Goal: Book appointment/travel/reservation

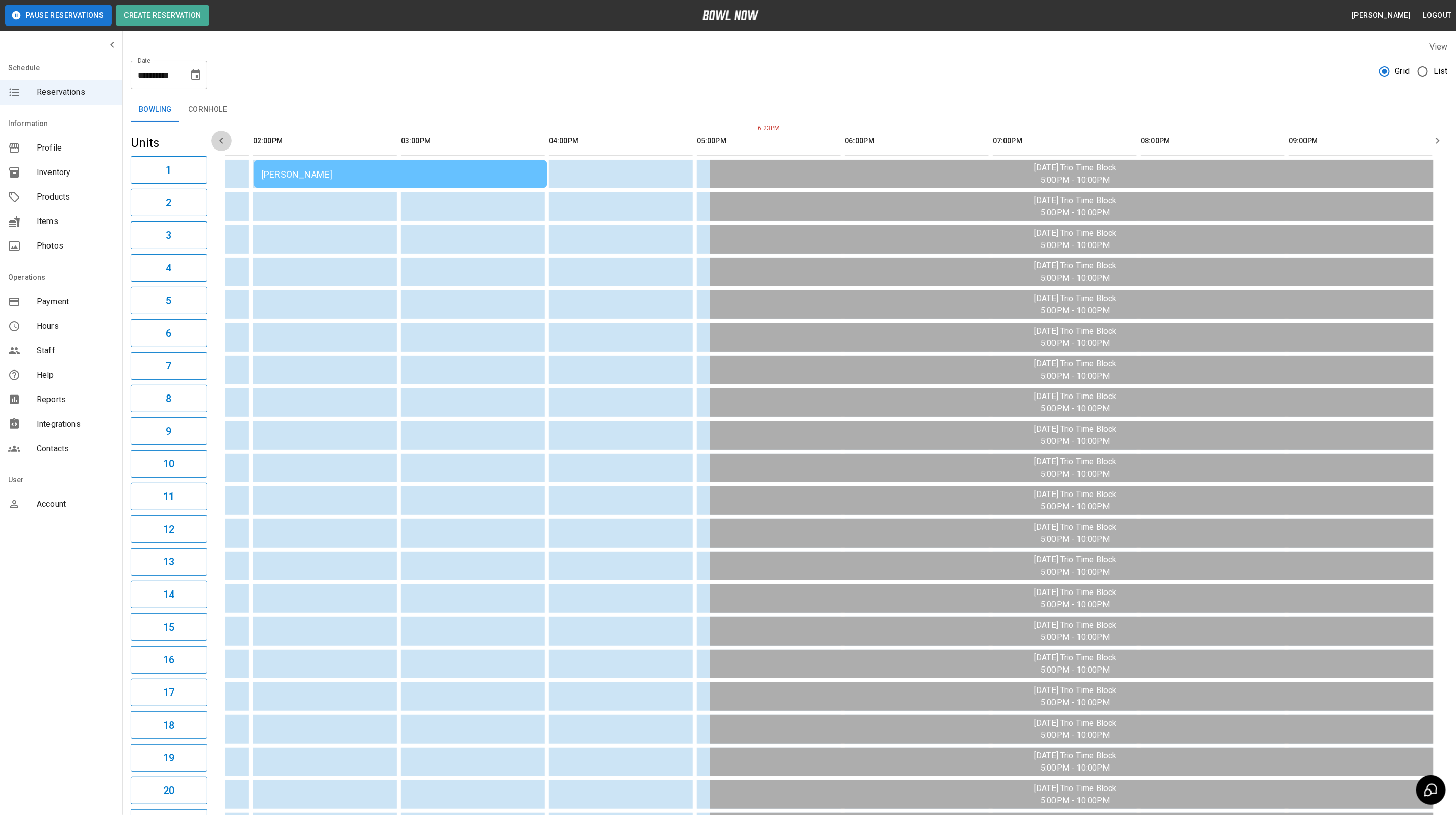
click at [215, 141] on icon "button" at bounding box center [221, 141] width 12 height 12
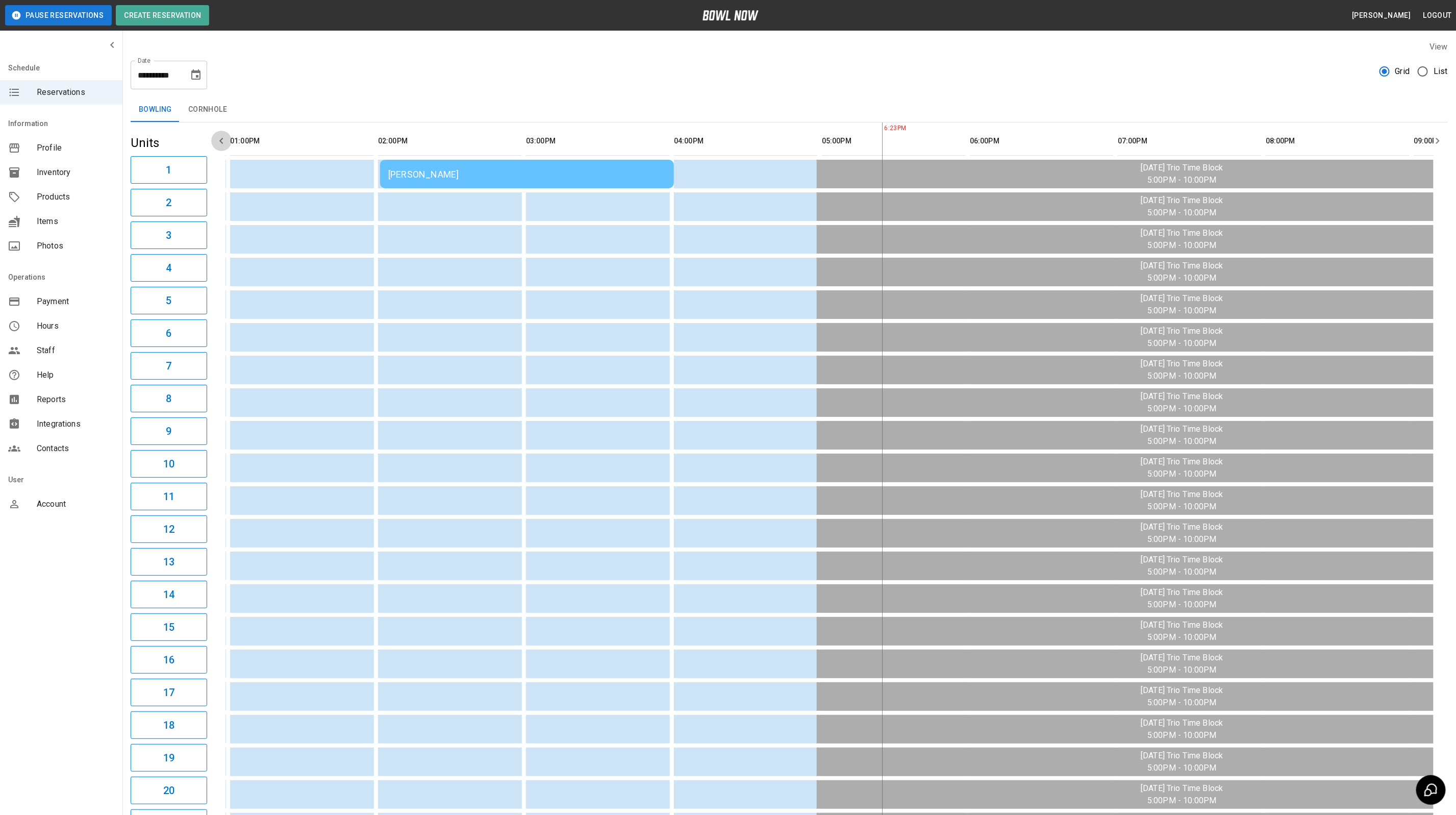
click at [215, 141] on icon "button" at bounding box center [221, 141] width 12 height 12
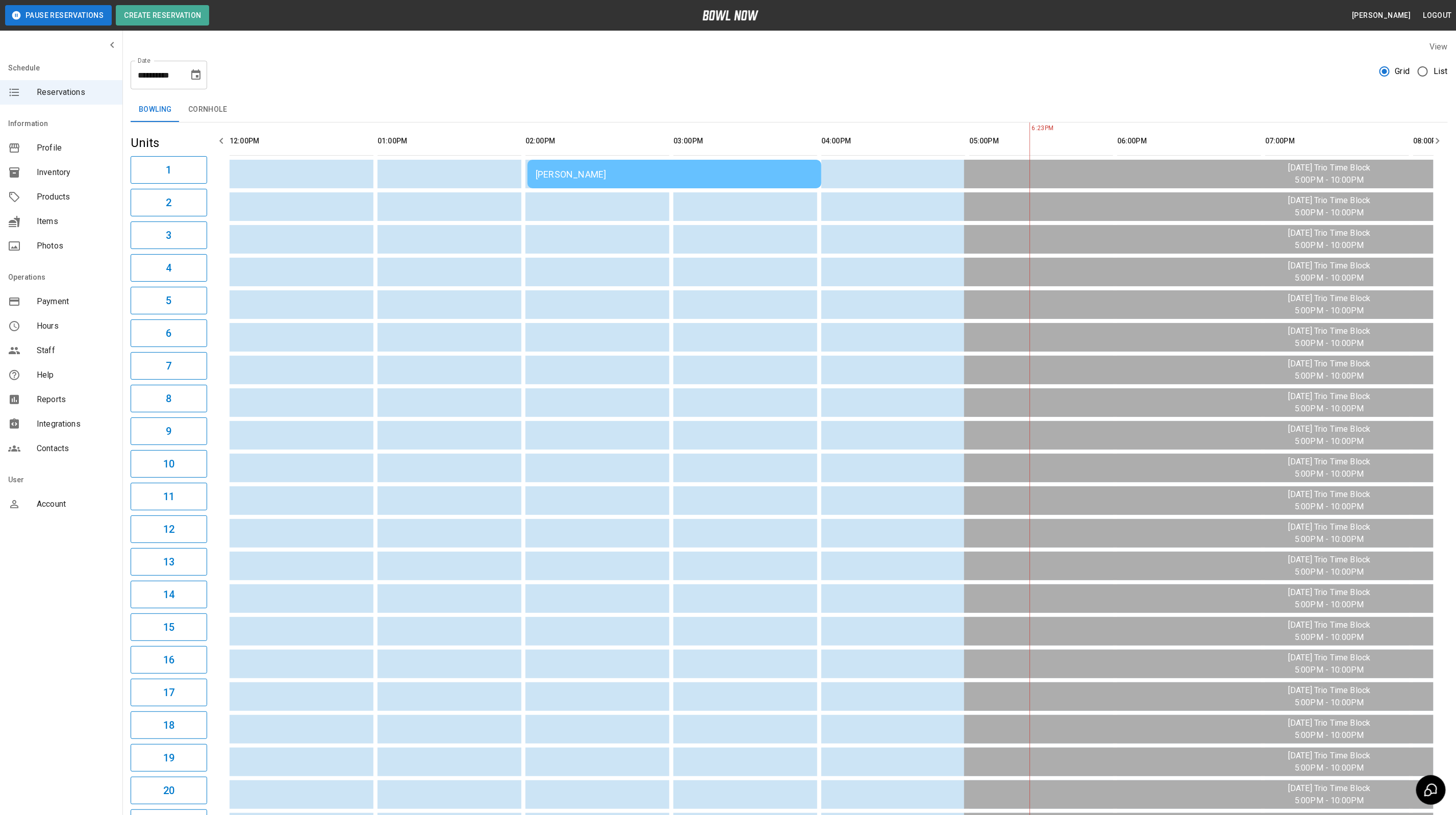
click at [215, 141] on icon "button" at bounding box center [221, 141] width 12 height 12
click at [196, 85] on button "Choose date, selected date is Aug 19, 2025" at bounding box center [195, 75] width 20 height 20
drag, startPoint x: 163, startPoint y: 206, endPoint x: 169, endPoint y: 193, distance: 14.3
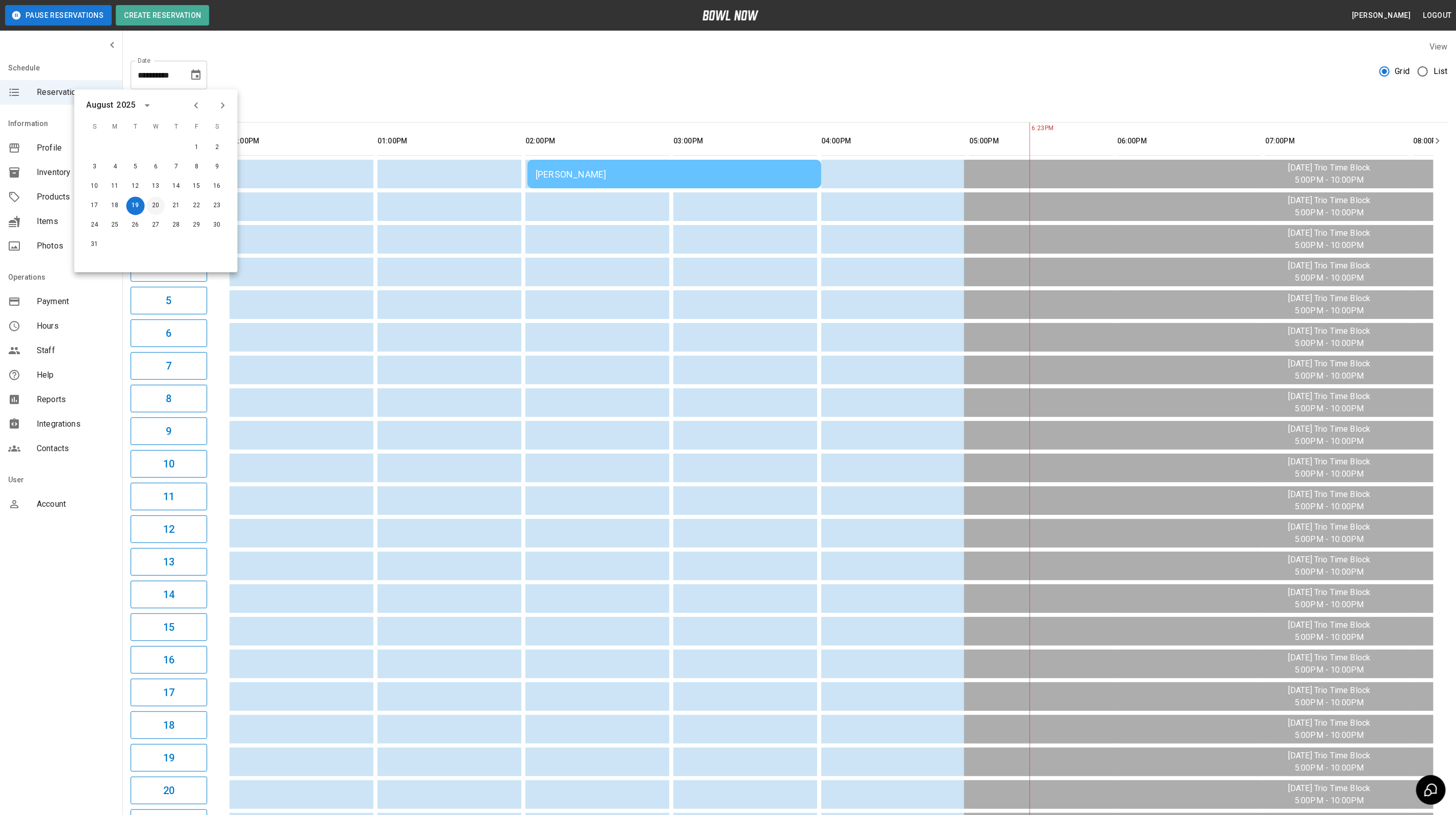
click at [163, 206] on button "20" at bounding box center [156, 206] width 18 height 18
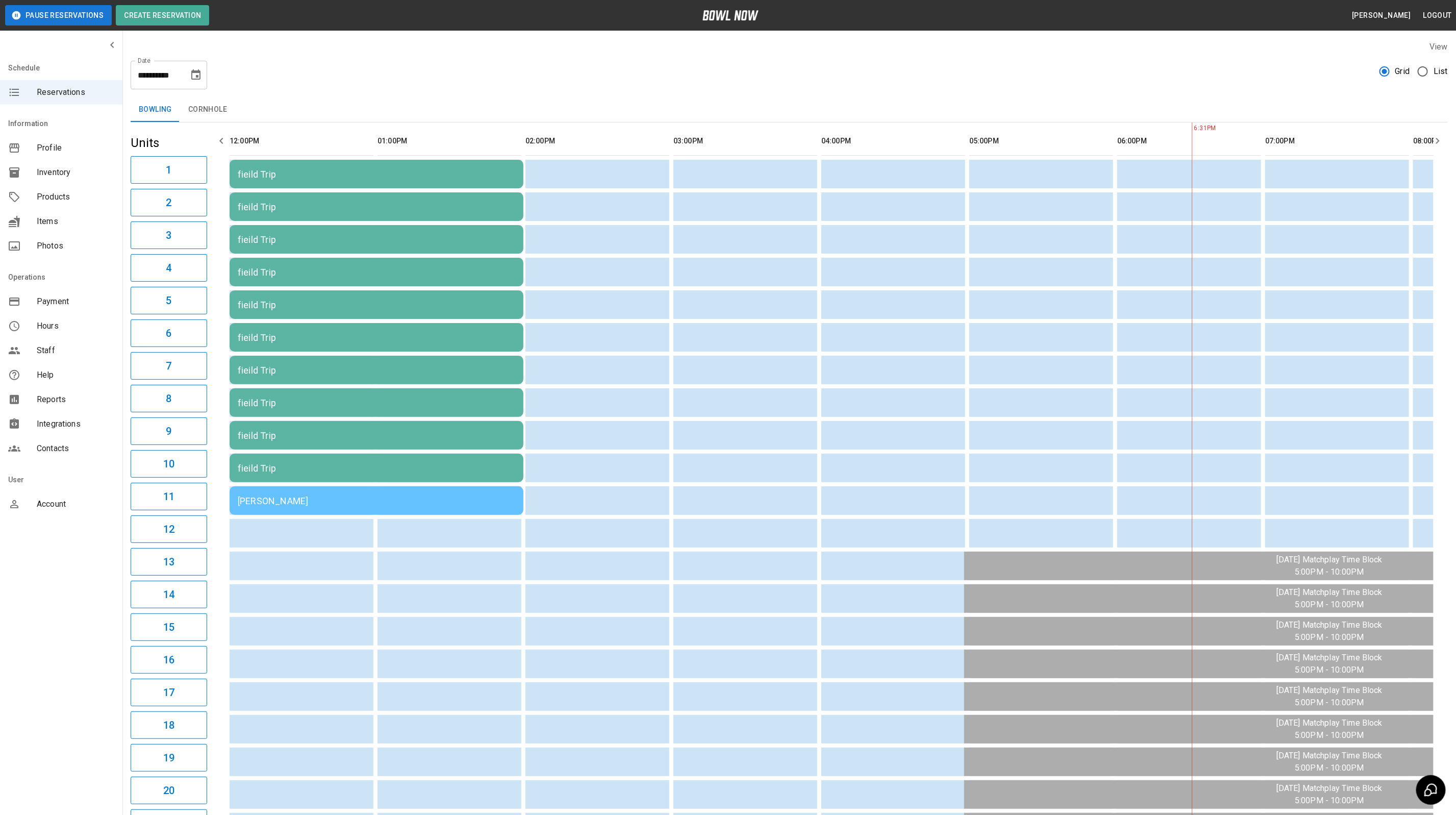
scroll to position [0, 254]
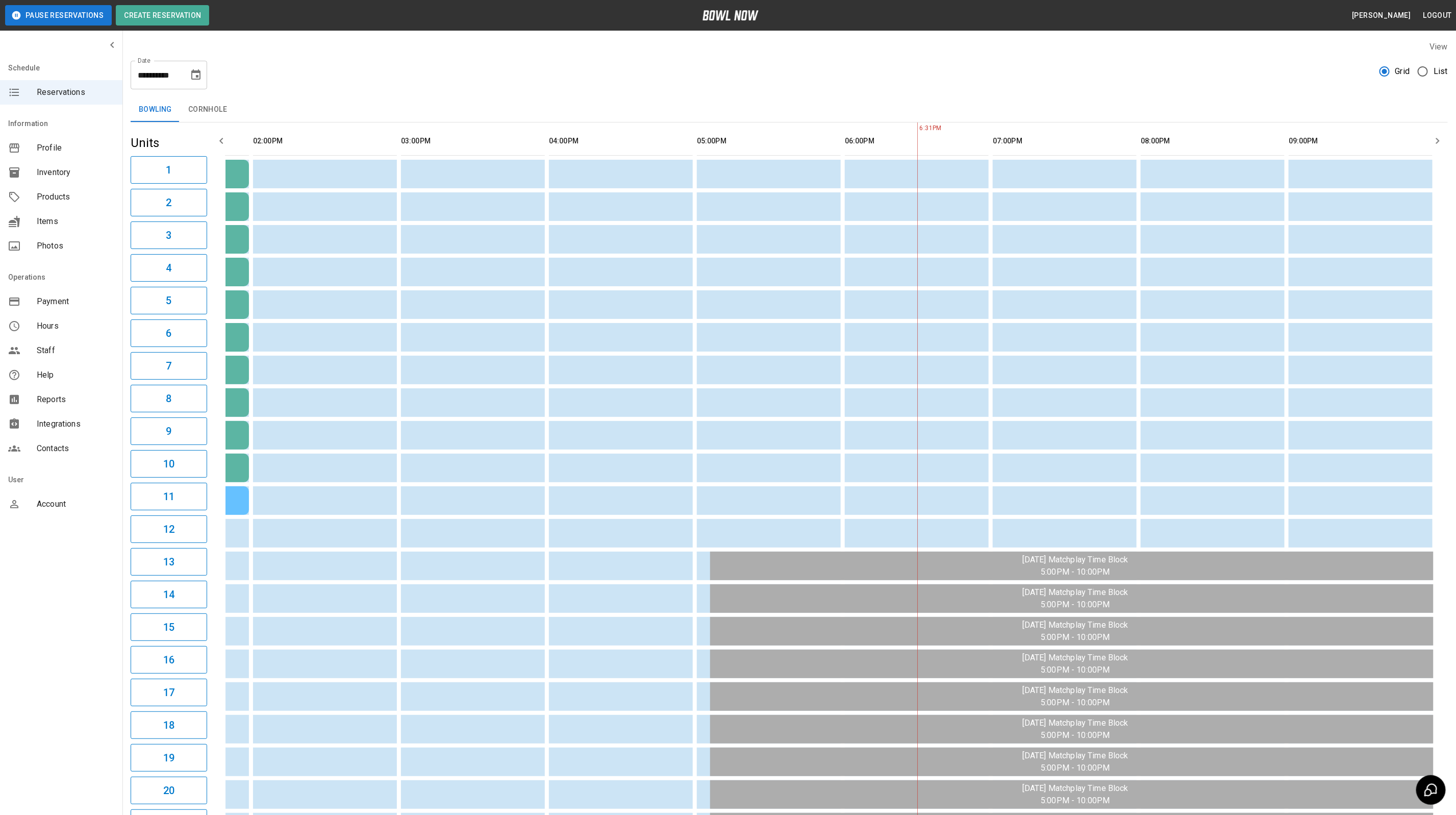
click at [224, 144] on icon "button" at bounding box center [221, 141] width 12 height 12
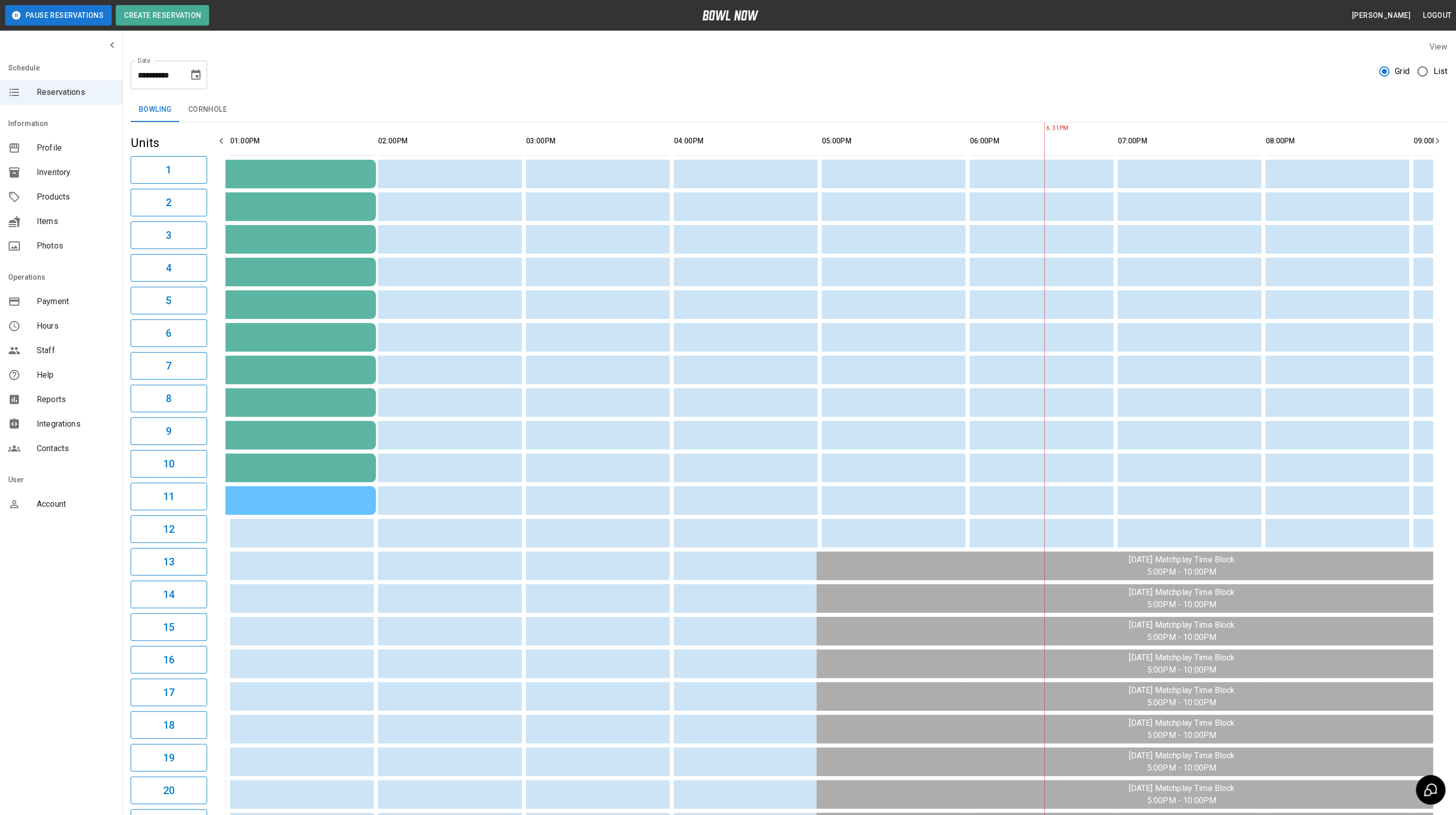
click at [222, 144] on icon "button" at bounding box center [221, 141] width 12 height 12
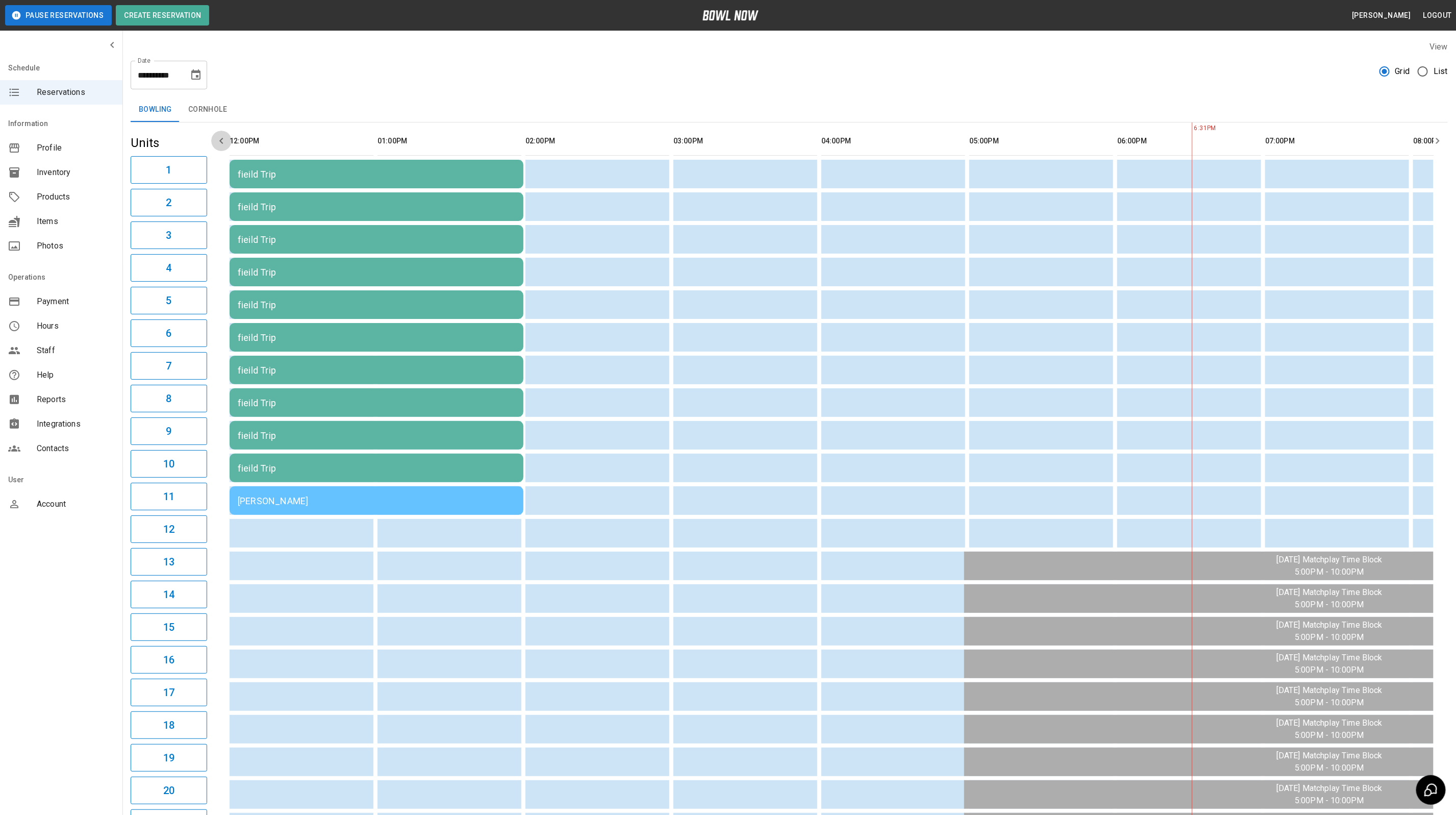
click at [222, 143] on icon "button" at bounding box center [221, 141] width 3 height 6
click at [202, 71] on button "Choose date, selected date is Aug 20, 2025" at bounding box center [195, 75] width 20 height 20
drag, startPoint x: 176, startPoint y: 207, endPoint x: 411, endPoint y: 224, distance: 235.6
click at [176, 207] on button "21" at bounding box center [176, 206] width 18 height 18
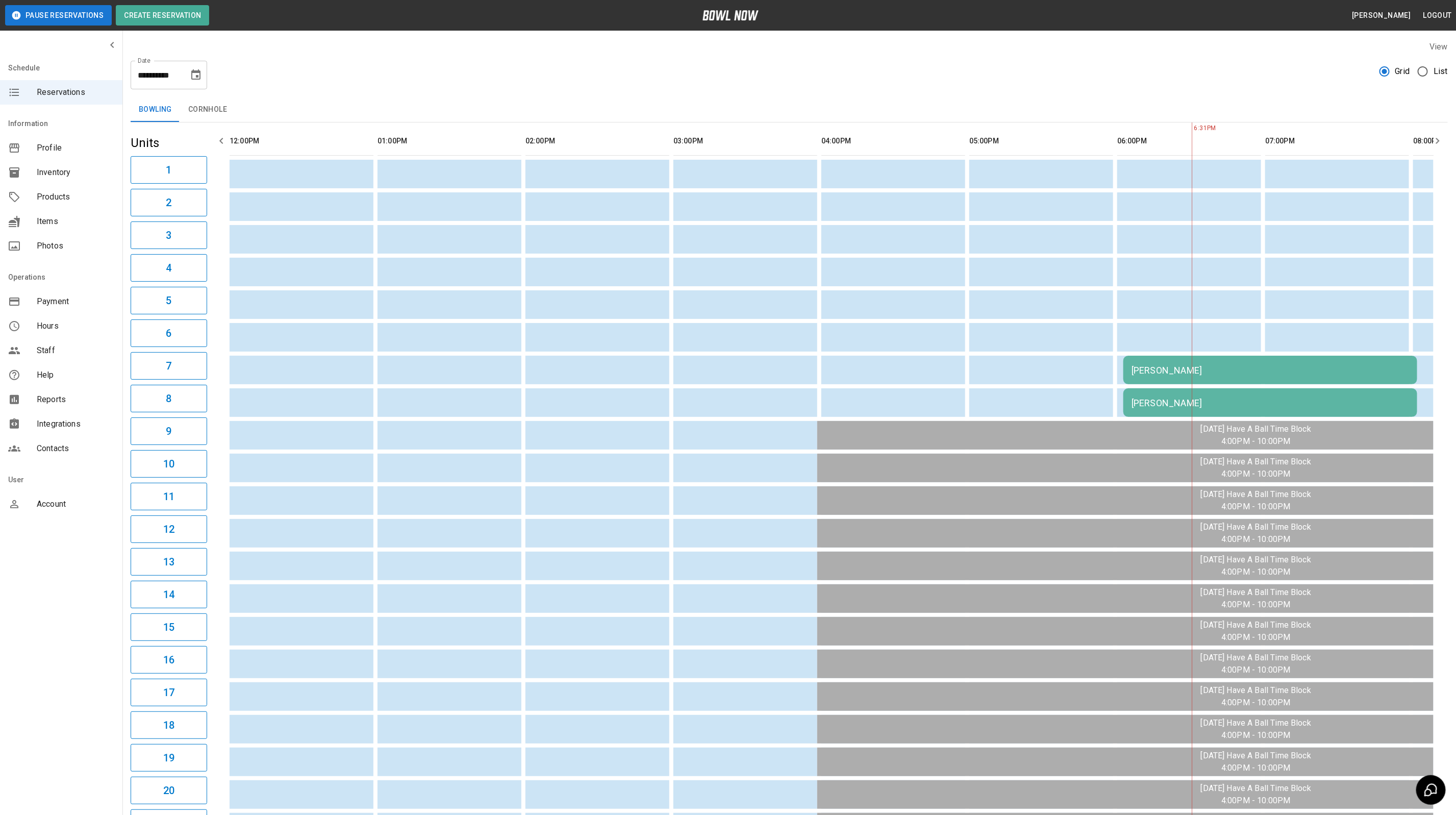
click at [195, 74] on icon "Choose date, selected date is Aug 21, 2025" at bounding box center [195, 75] width 12 height 12
click at [190, 204] on button "22" at bounding box center [197, 206] width 18 height 18
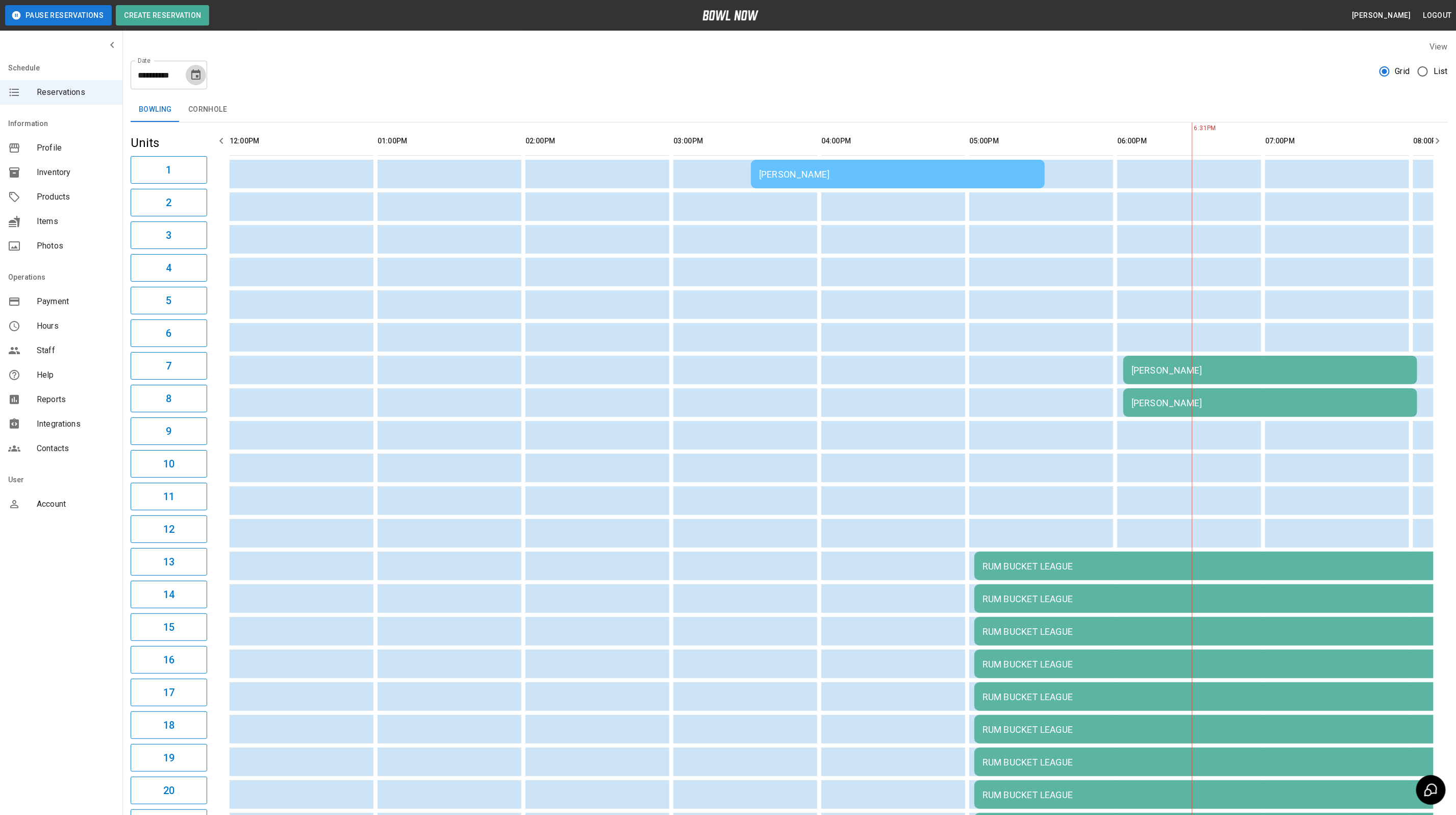
click at [193, 78] on icon "Choose date, selected date is Aug 22, 2025" at bounding box center [195, 75] width 12 height 12
click at [213, 209] on button "23" at bounding box center [217, 206] width 18 height 18
type input "**********"
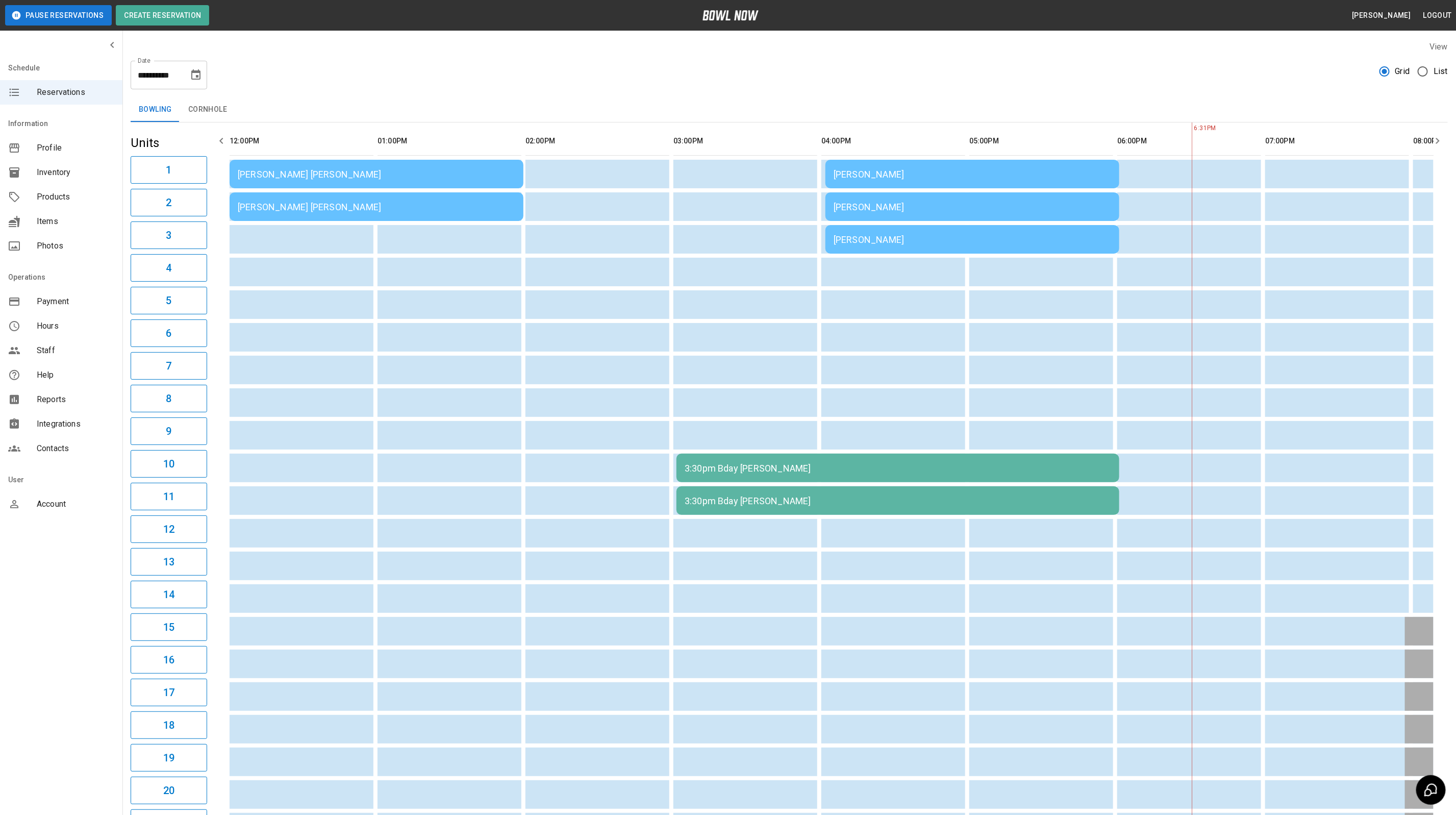
click at [1437, 67] on span "List" at bounding box center [1440, 71] width 14 height 12
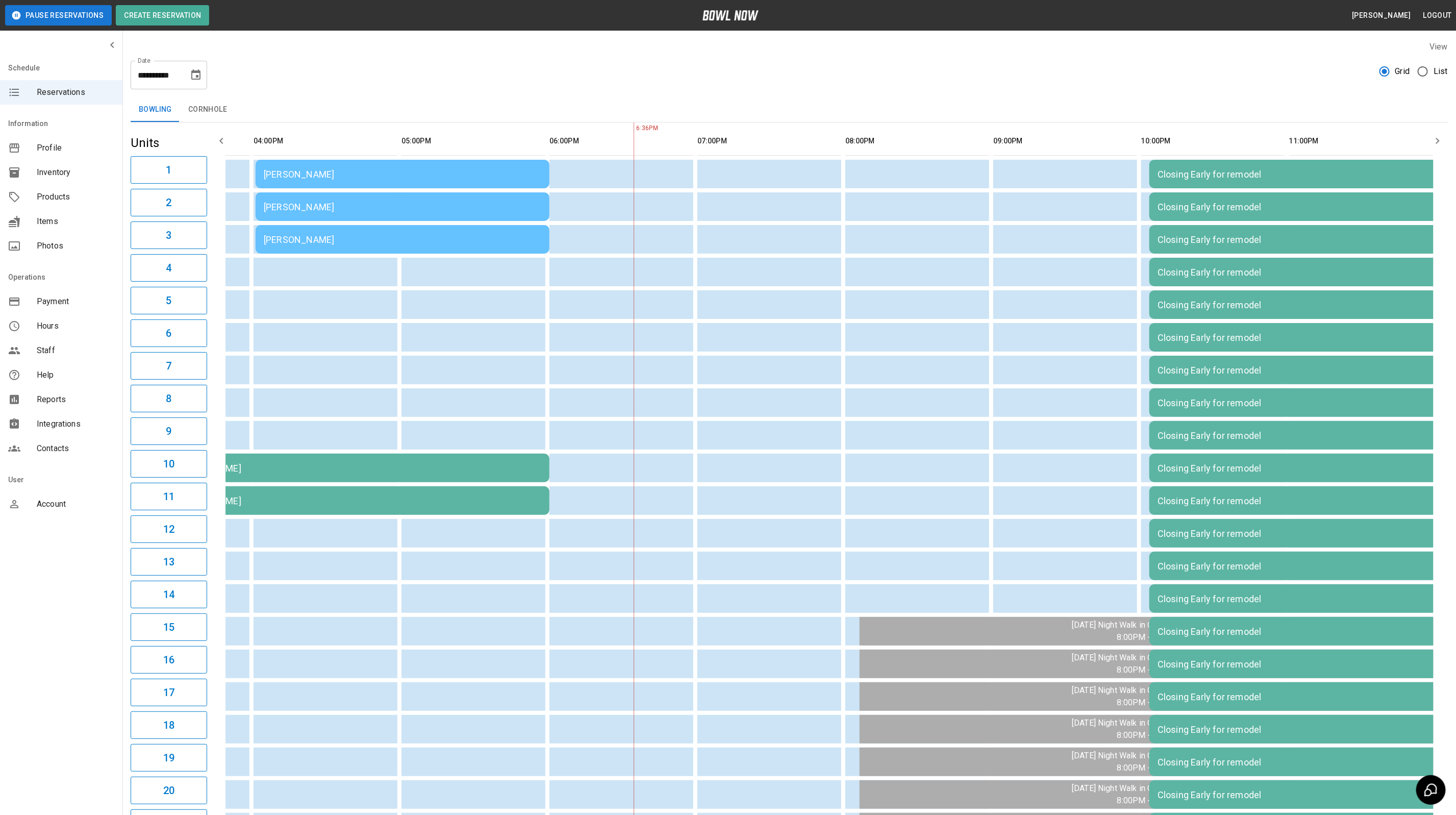
click at [74, 198] on span "Products" at bounding box center [75, 197] width 78 height 12
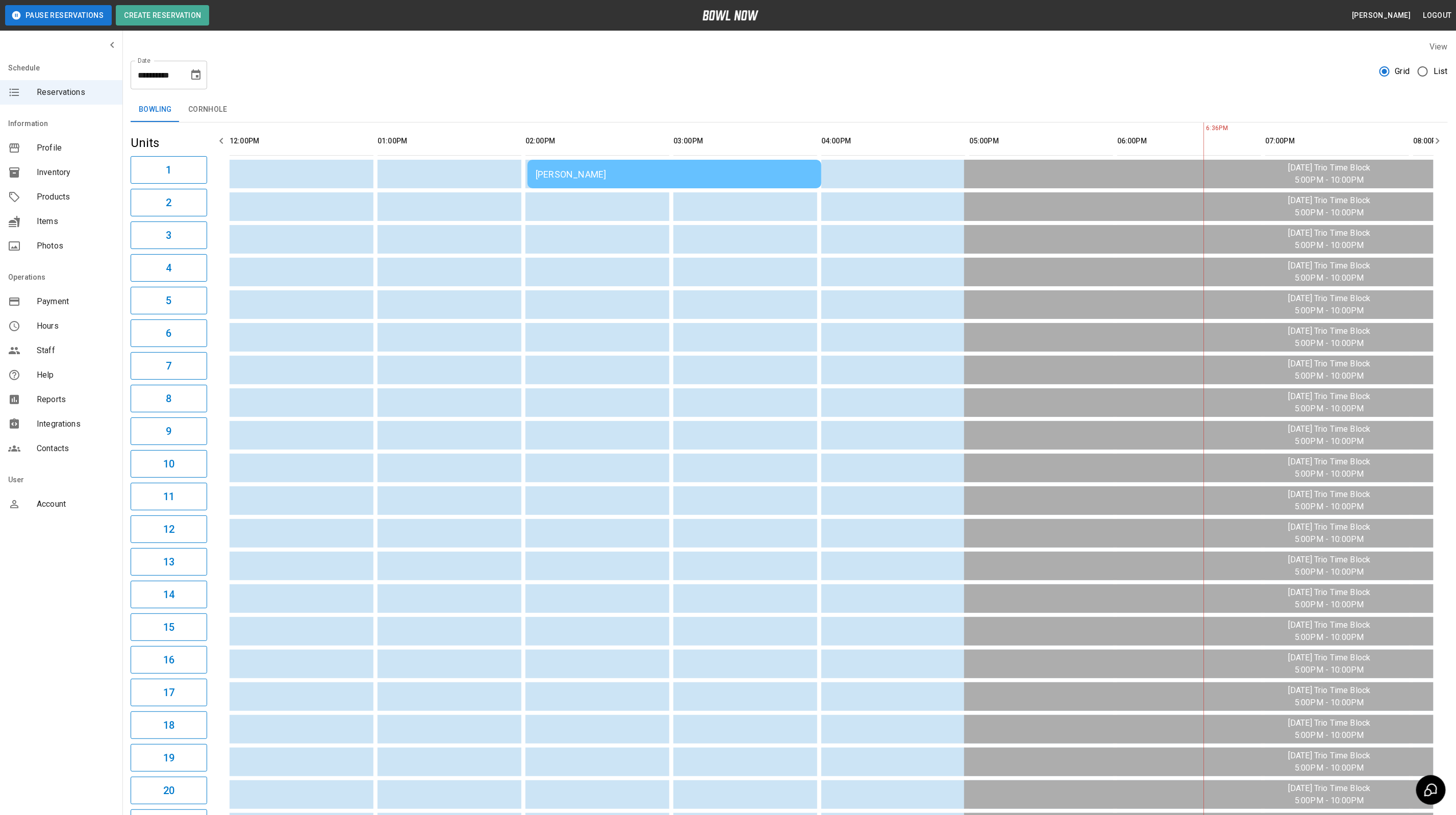
scroll to position [0, 275]
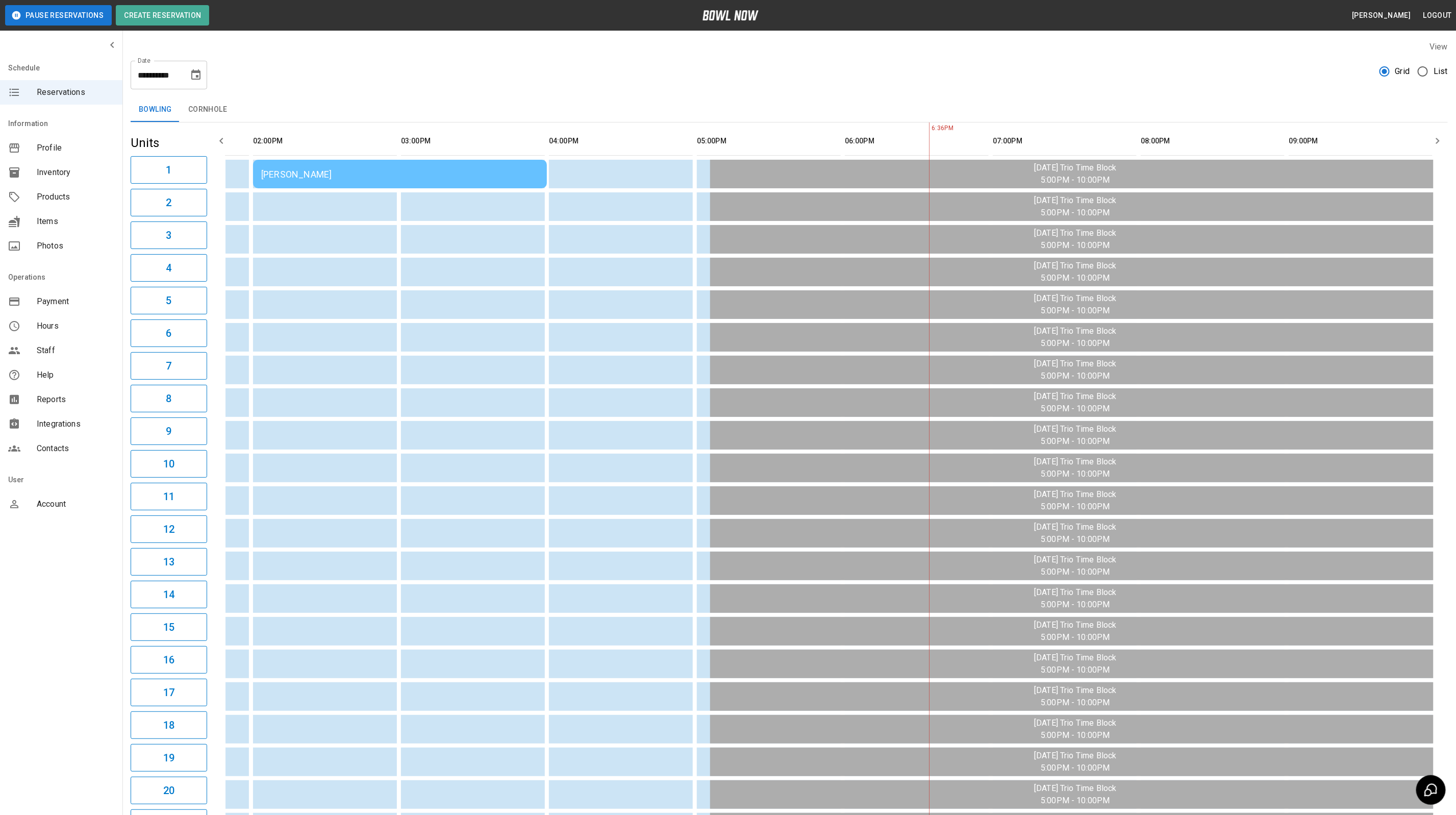
click at [195, 75] on icon "Choose date, selected date is Aug 19, 2025" at bounding box center [195, 75] width 12 height 12
click at [213, 202] on button "23" at bounding box center [217, 206] width 18 height 18
type input "**********"
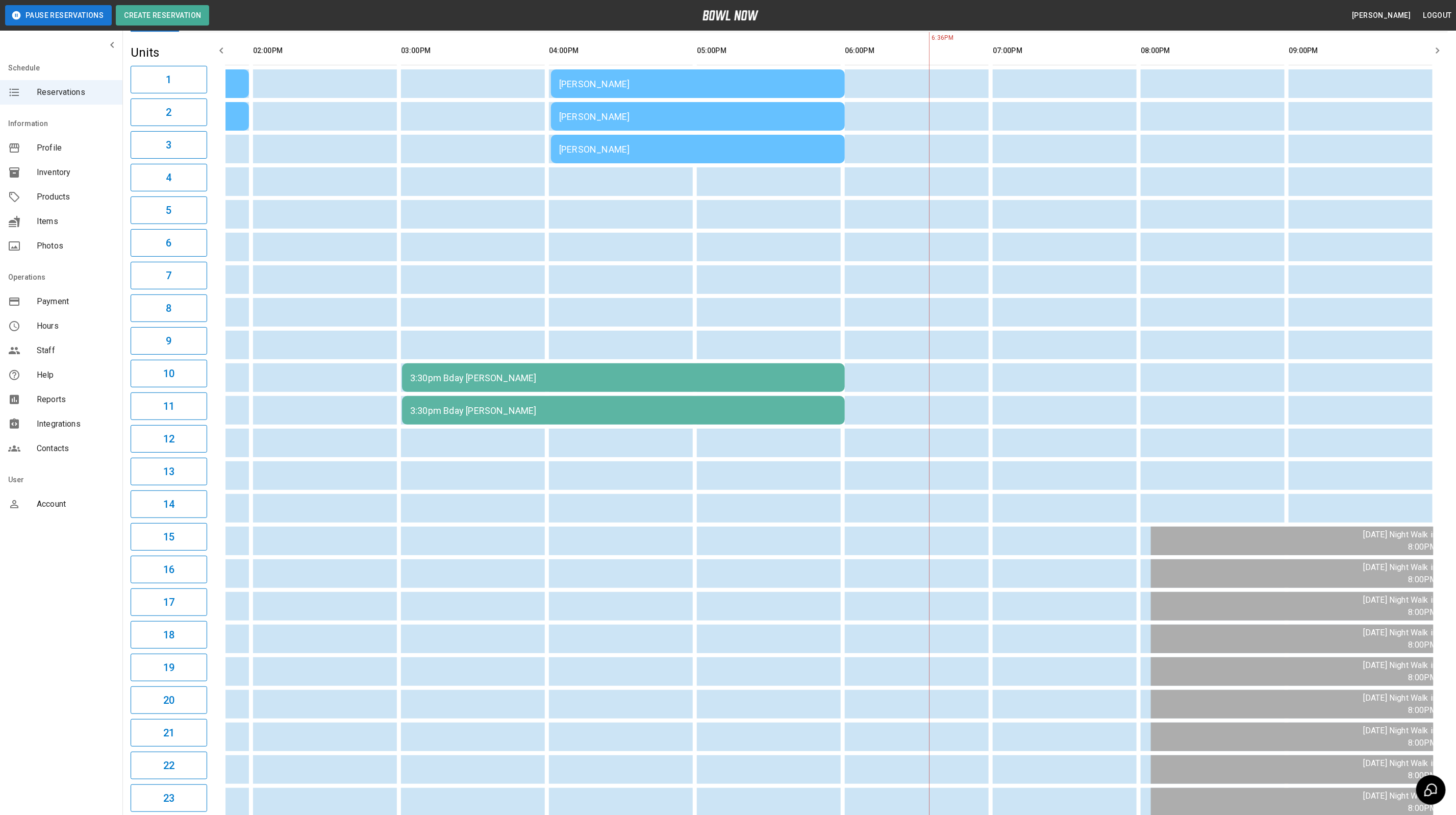
scroll to position [198, 0]
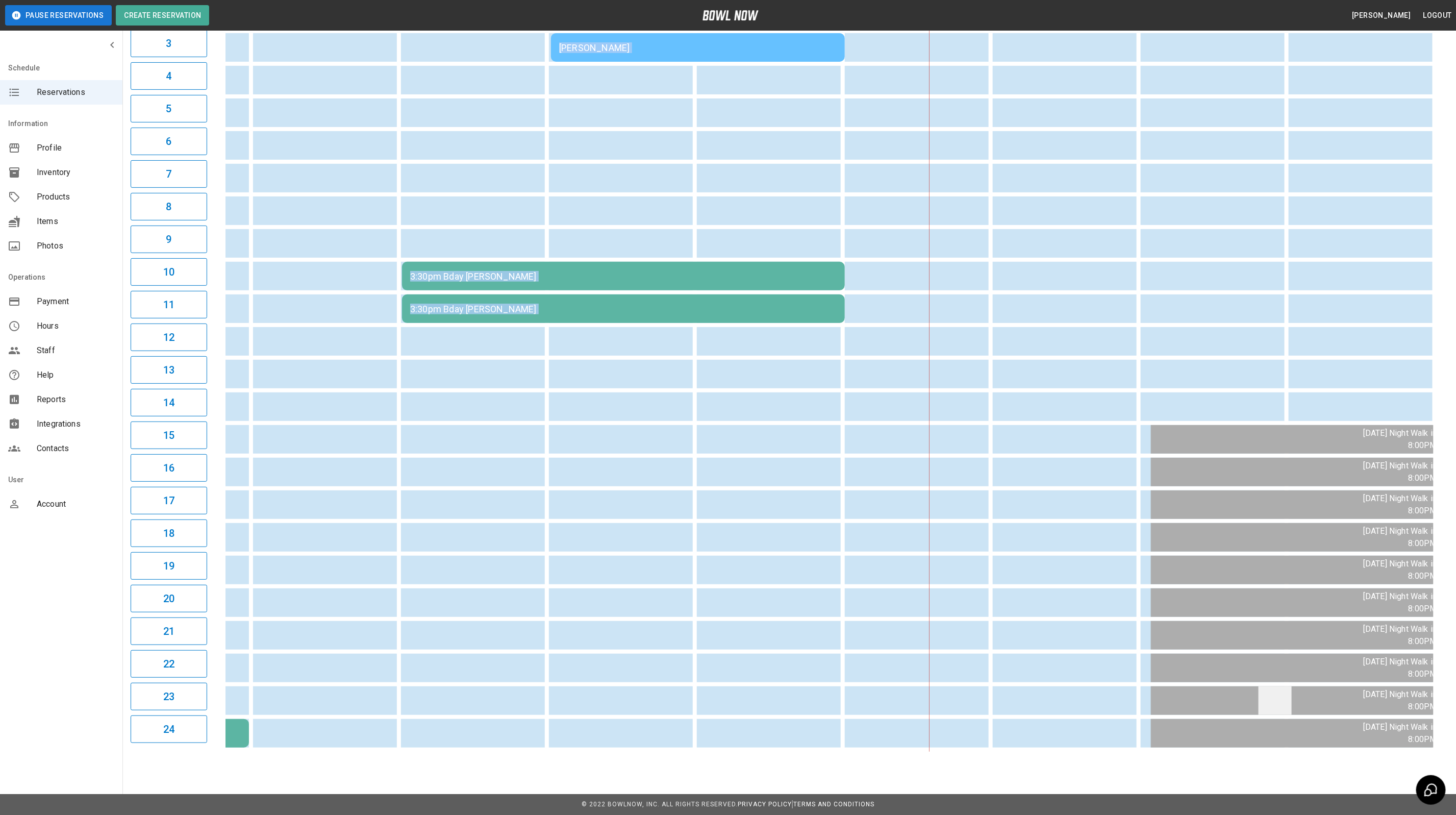
drag, startPoint x: 897, startPoint y: 752, endPoint x: 1254, endPoint y: 702, distance: 360.5
click at [1254, 702] on div "6:36PM [PERSON_NAME] [PERSON_NAME] [PERSON_NAME] Closing Early for remodel [PER…" at bounding box center [830, 341] width 1208 height 821
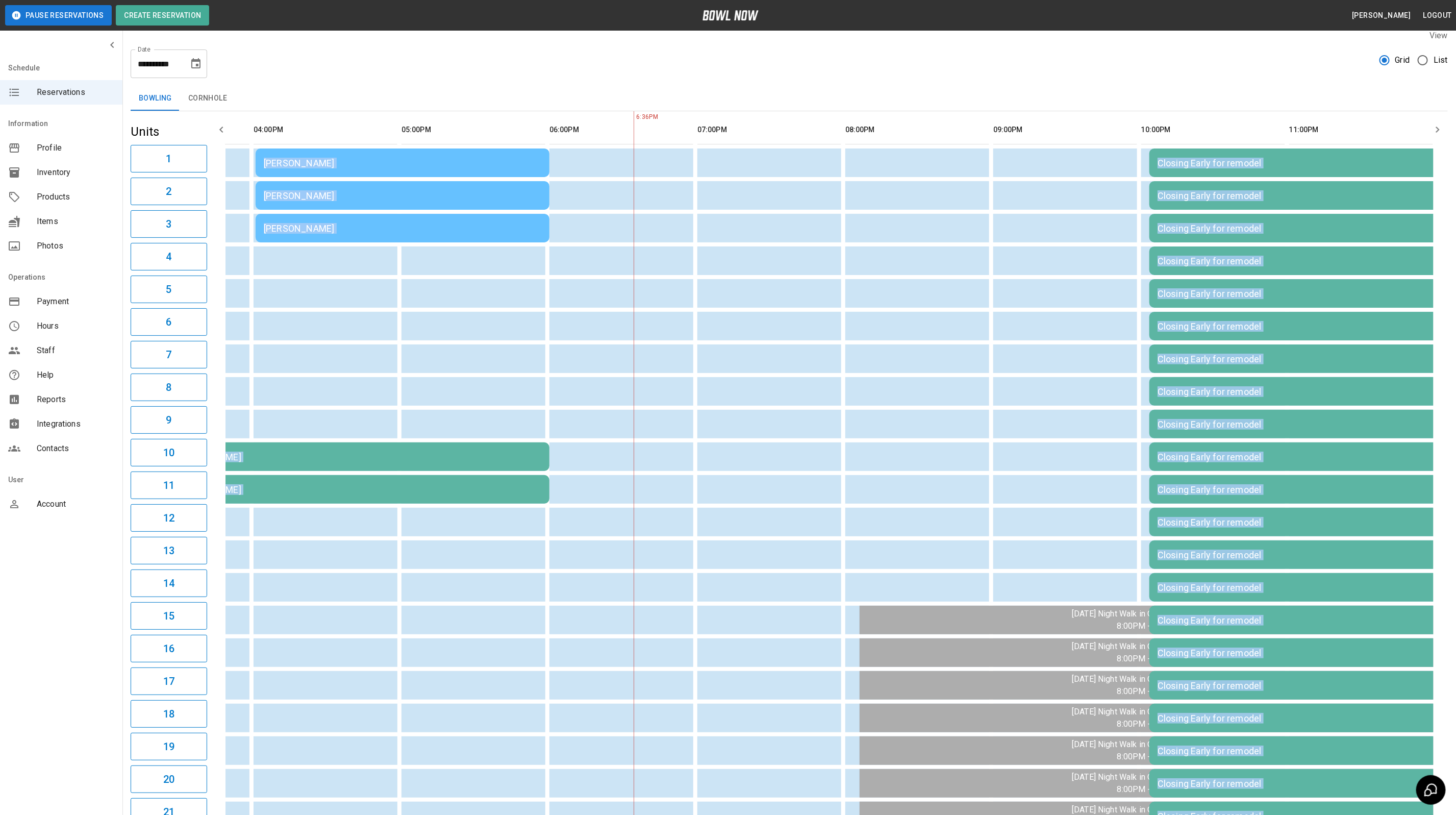
scroll to position [0, 0]
